Goal: Task Accomplishment & Management: Use online tool/utility

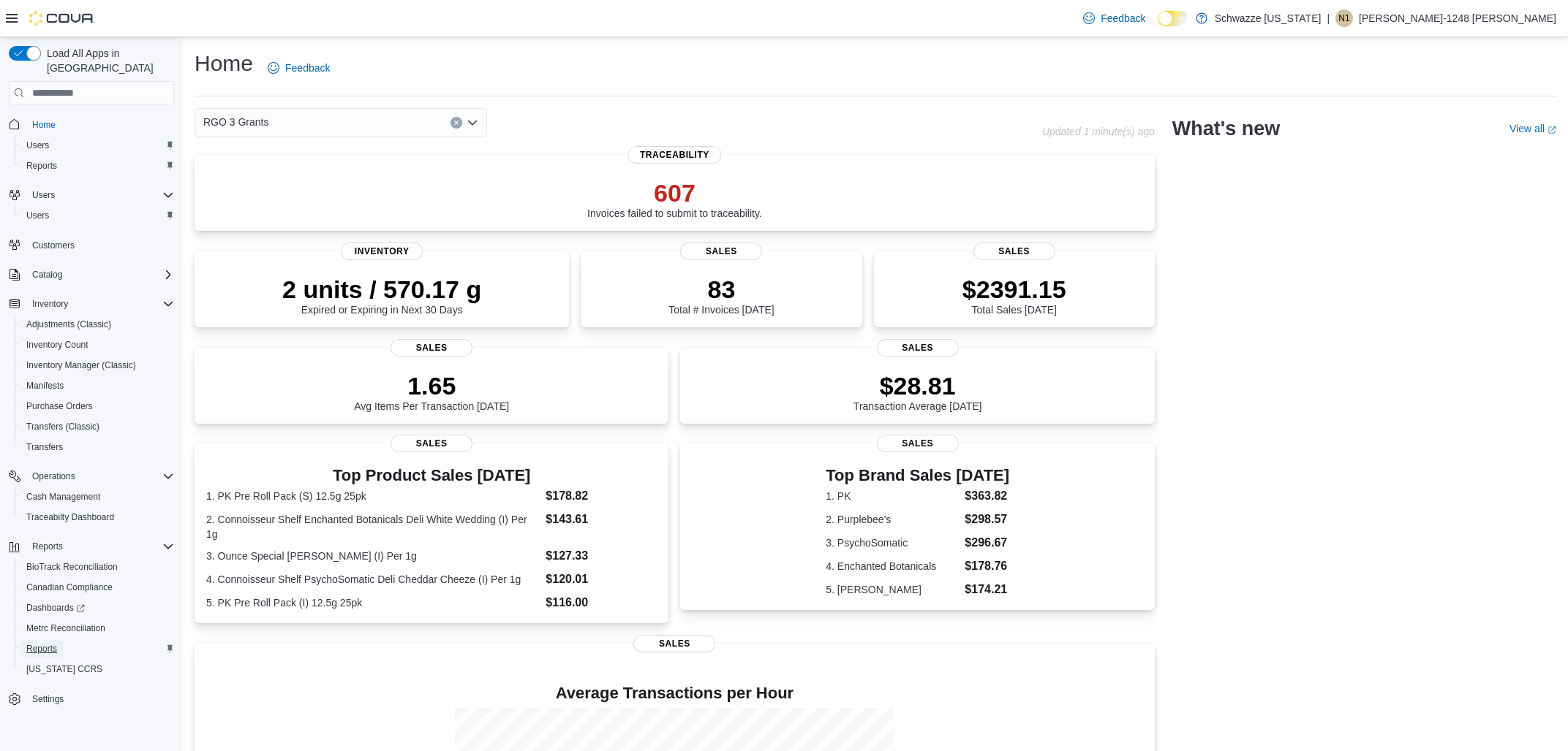
click at [53, 643] on span "Reports" at bounding box center [42, 649] width 31 height 12
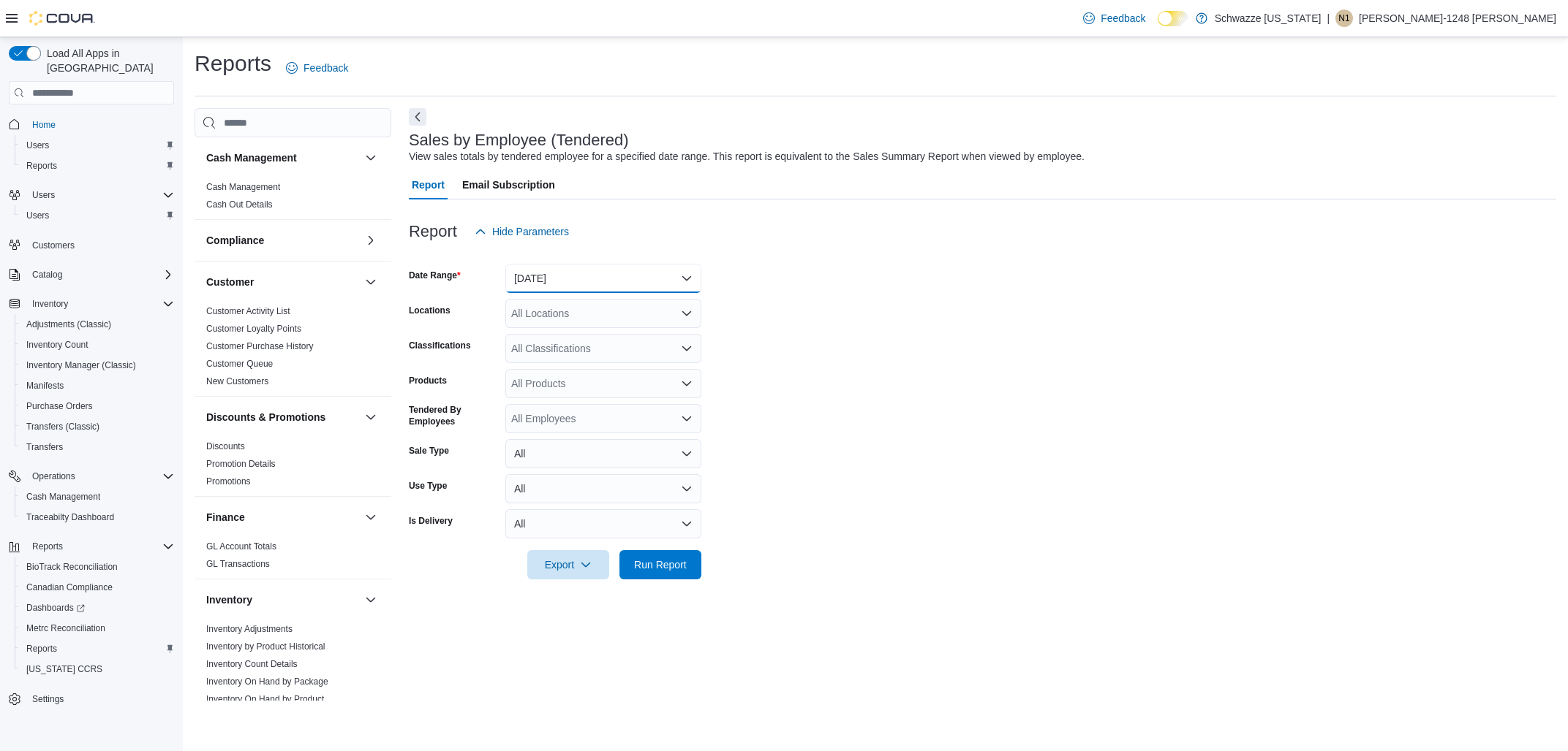
click at [602, 279] on button "[DATE]" at bounding box center [603, 278] width 196 height 29
click at [557, 338] on span "[DATE]" at bounding box center [612, 336] width 167 height 18
click at [555, 310] on div "All Locations" at bounding box center [603, 313] width 196 height 29
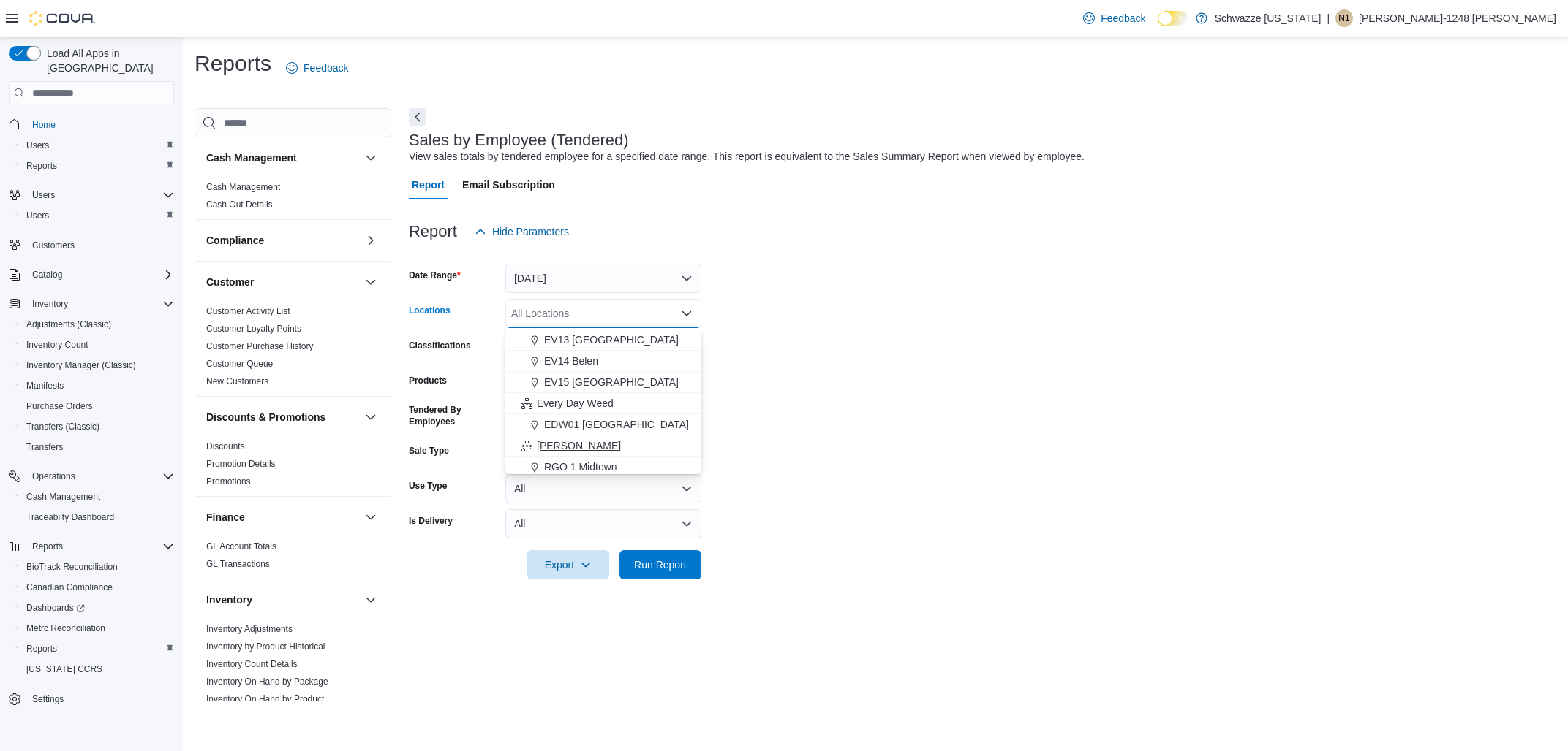
scroll to position [411, 0]
click at [585, 369] on span "RGO 3 Grants" at bounding box center [577, 373] width 65 height 15
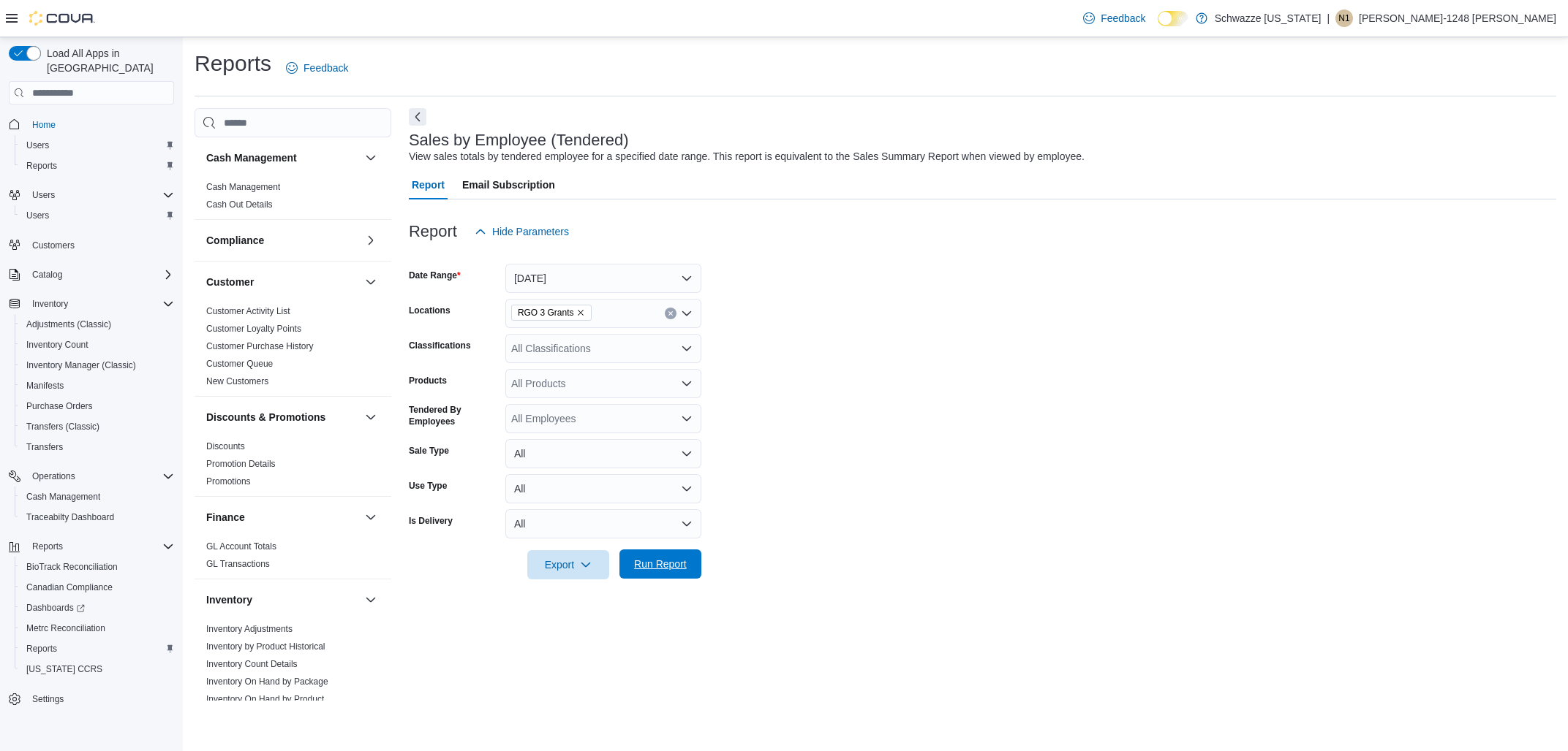
click at [655, 562] on span "Run Report" at bounding box center [660, 564] width 53 height 15
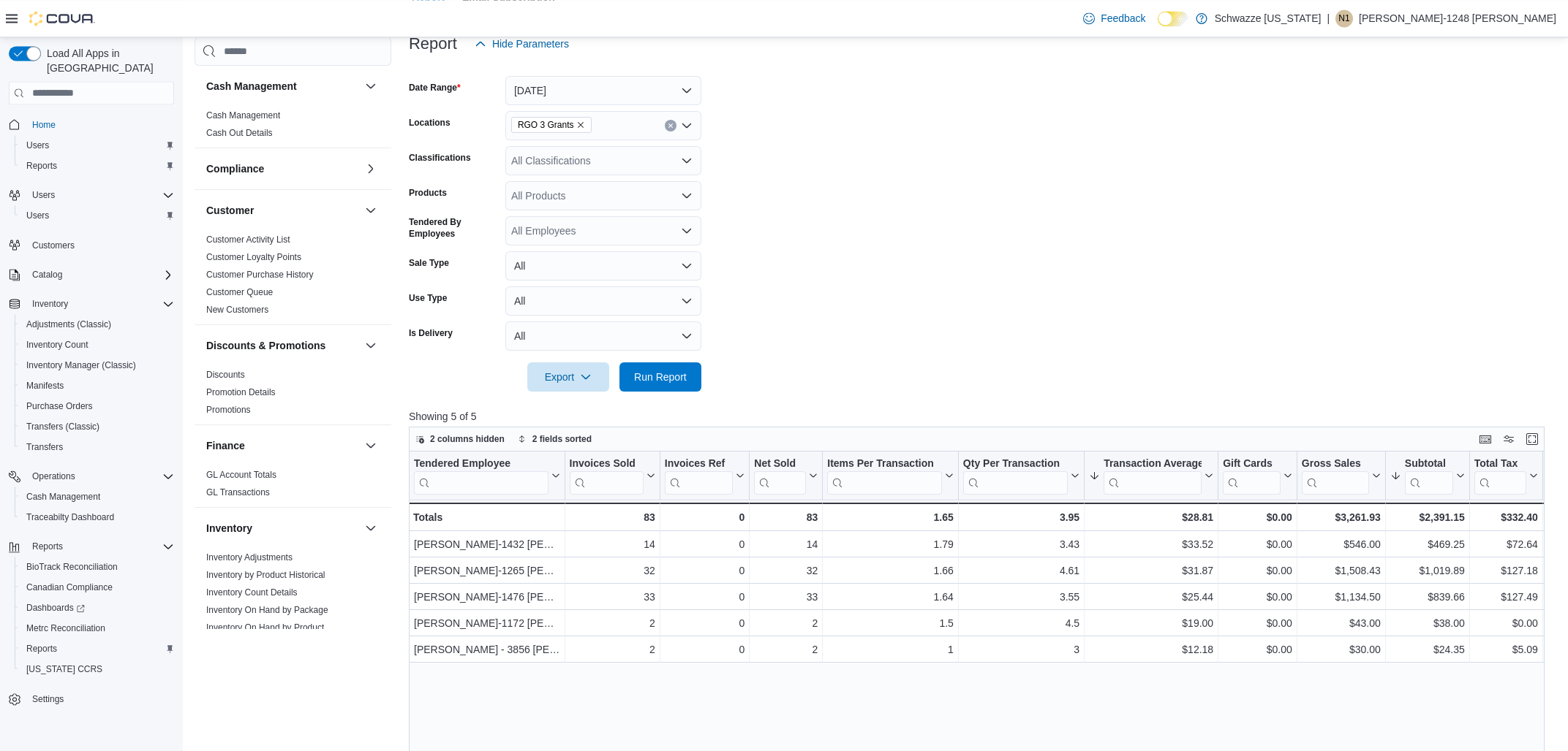
scroll to position [156, 0]
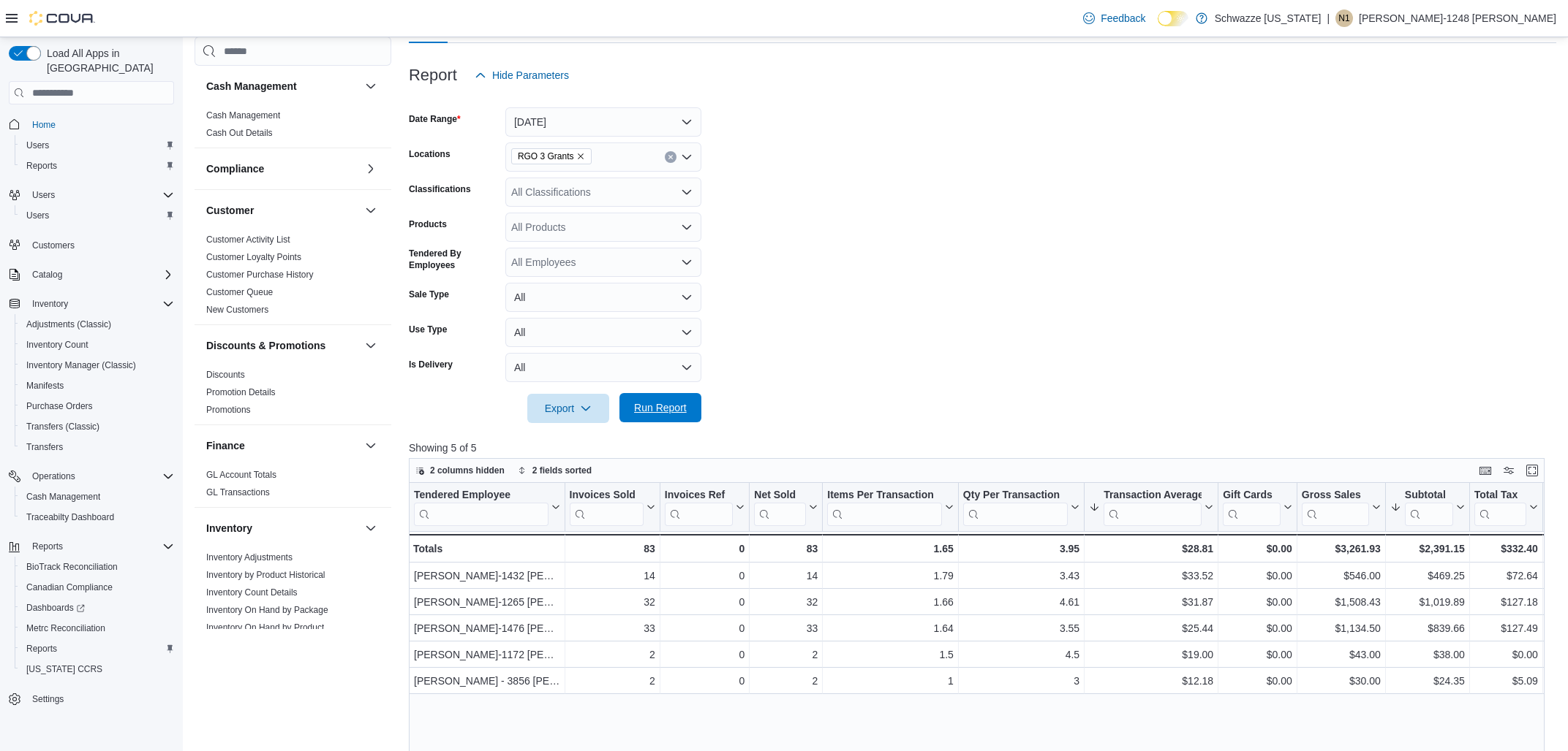
click at [675, 404] on span "Run Report" at bounding box center [660, 408] width 53 height 15
